Goal: Find specific page/section: Find specific page/section

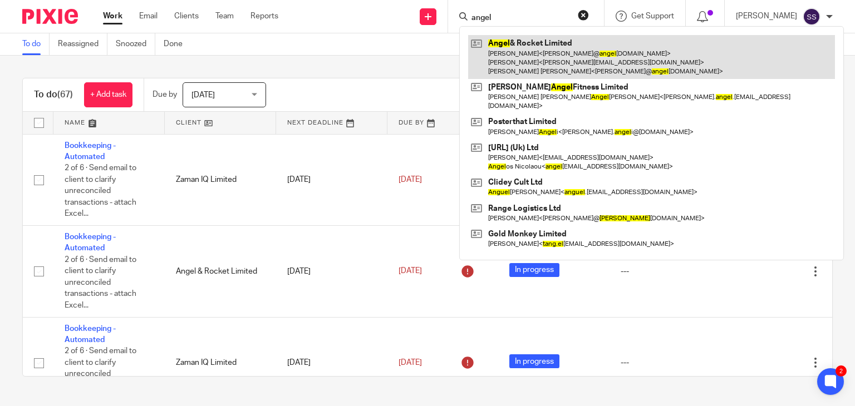
type input "angel"
click at [528, 65] on link at bounding box center [651, 57] width 367 height 44
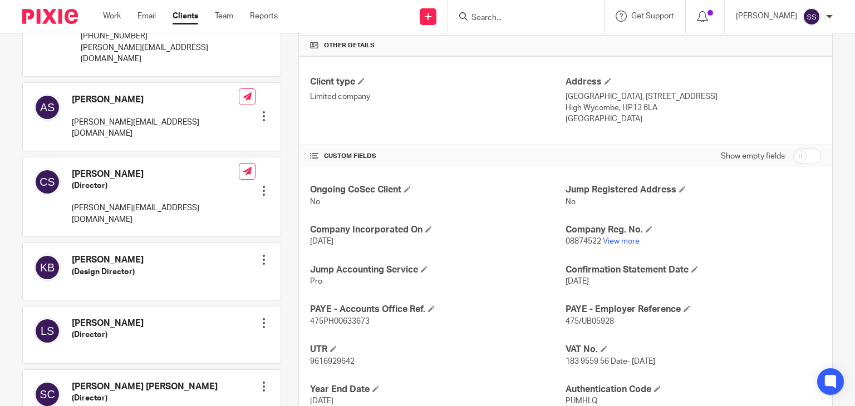
scroll to position [262, 0]
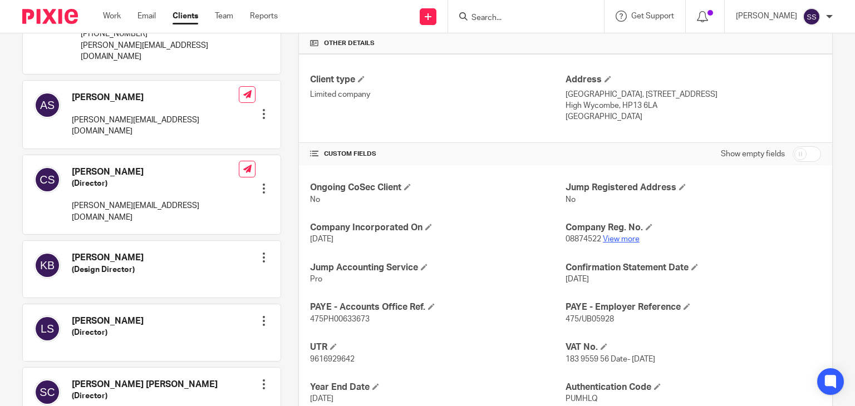
click at [605, 239] on link "View more" at bounding box center [621, 239] width 37 height 8
